Goal: Navigation & Orientation: Find specific page/section

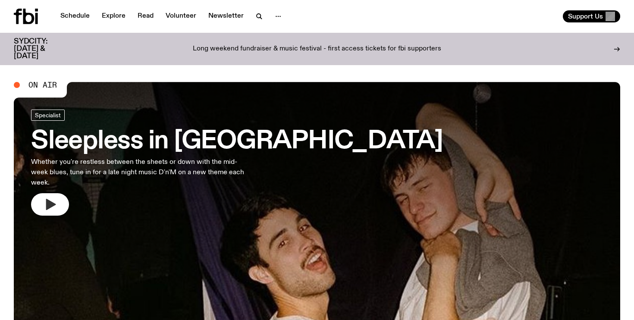
click at [55, 197] on icon "button" at bounding box center [50, 204] width 14 height 14
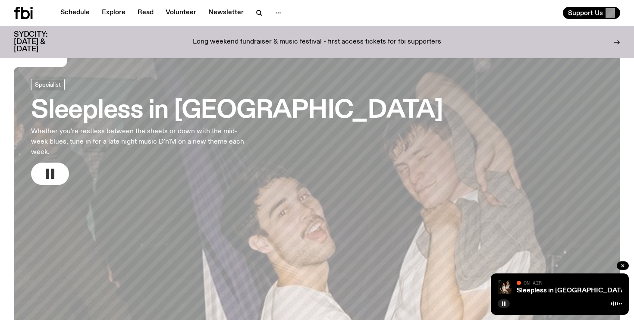
scroll to position [16, 0]
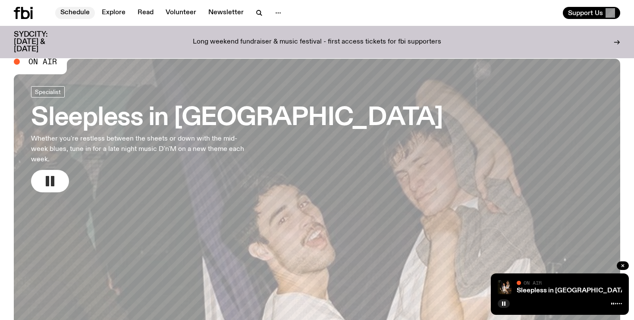
click at [85, 11] on link "Schedule" at bounding box center [75, 13] width 40 height 12
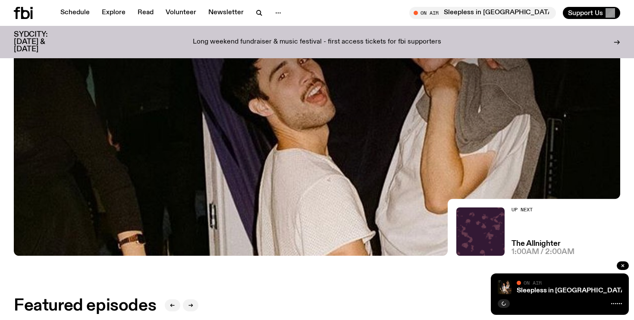
scroll to position [243, 0]
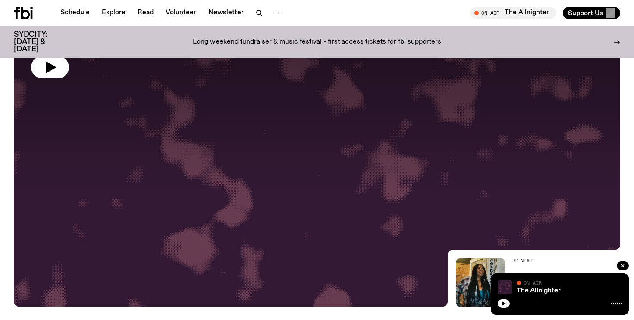
scroll to position [99, 0]
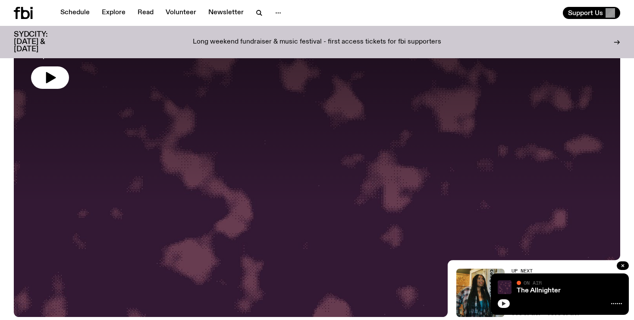
click at [504, 300] on button "button" at bounding box center [504, 303] width 12 height 9
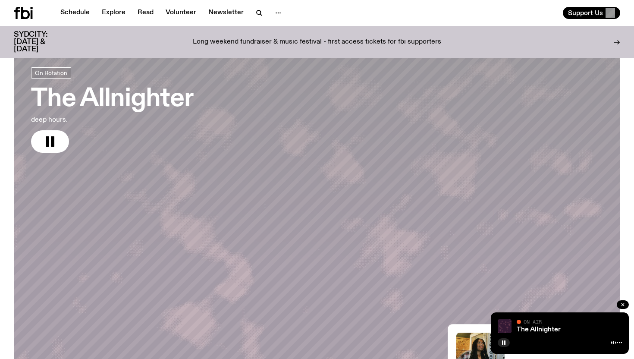
scroll to position [34, 0]
